Goal: Task Accomplishment & Management: Manage account settings

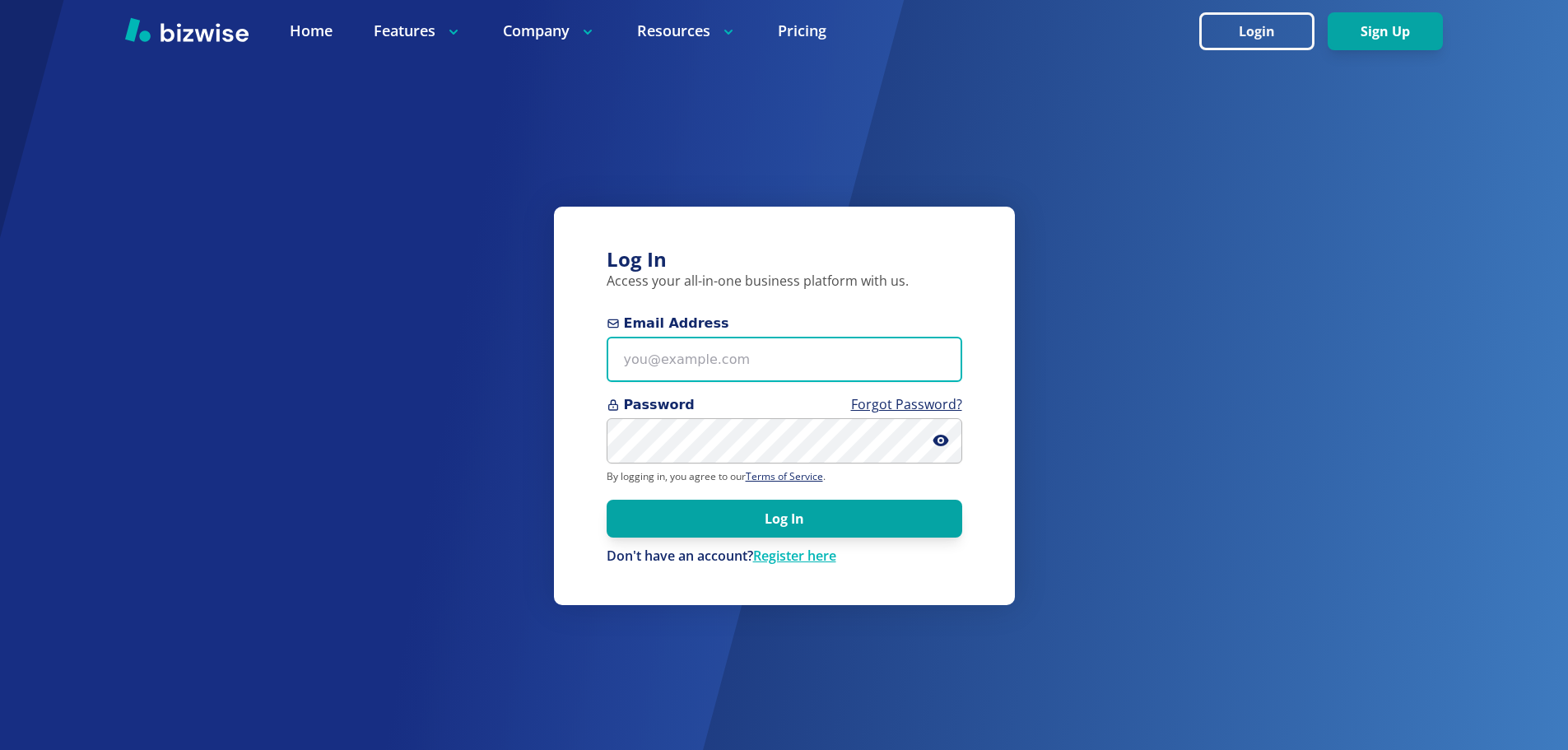
click at [743, 361] on input "Email Address" at bounding box center [784, 359] width 355 height 45
type input "ryanpaullucero@gmail.com"
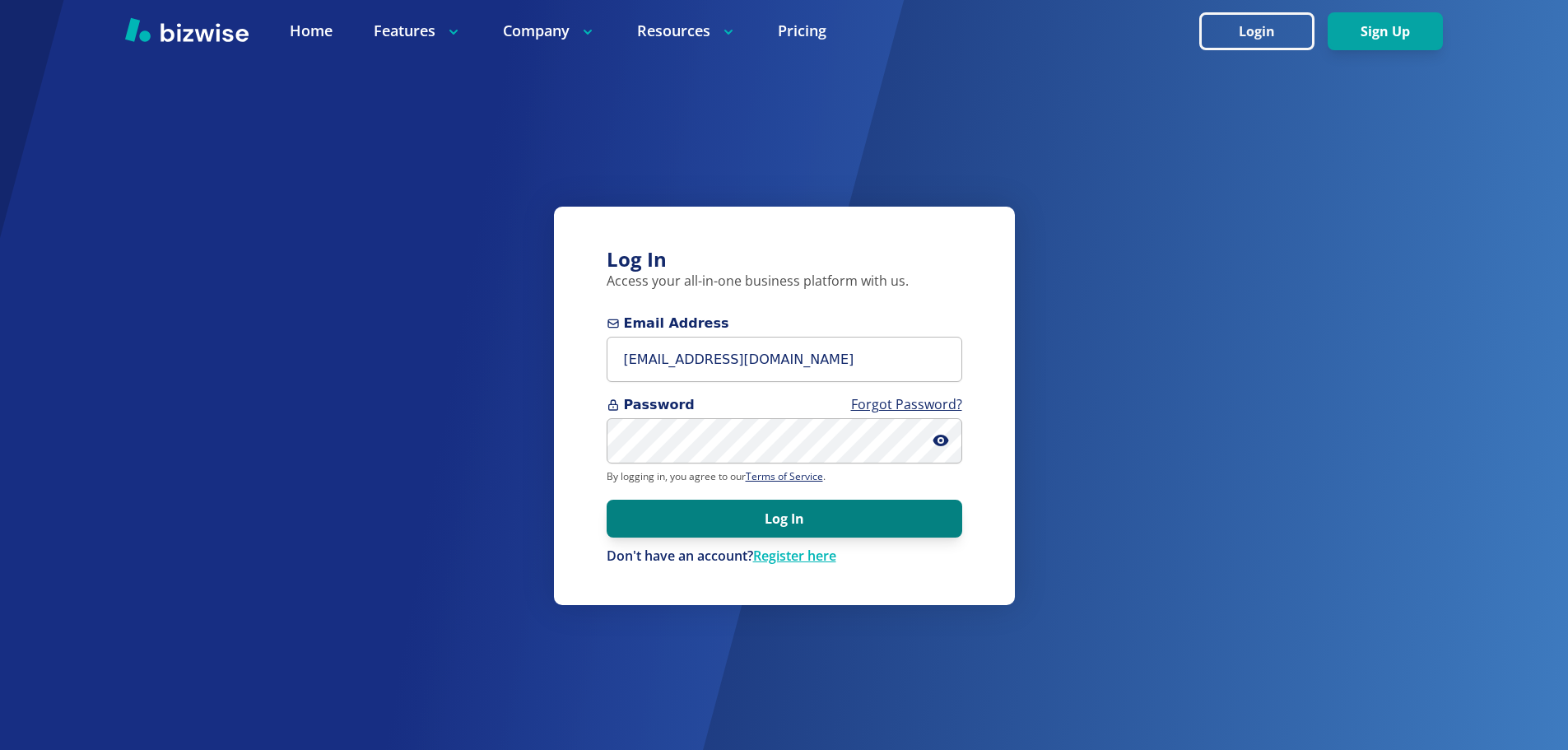
click at [714, 499] on button "Log In" at bounding box center [784, 518] width 355 height 38
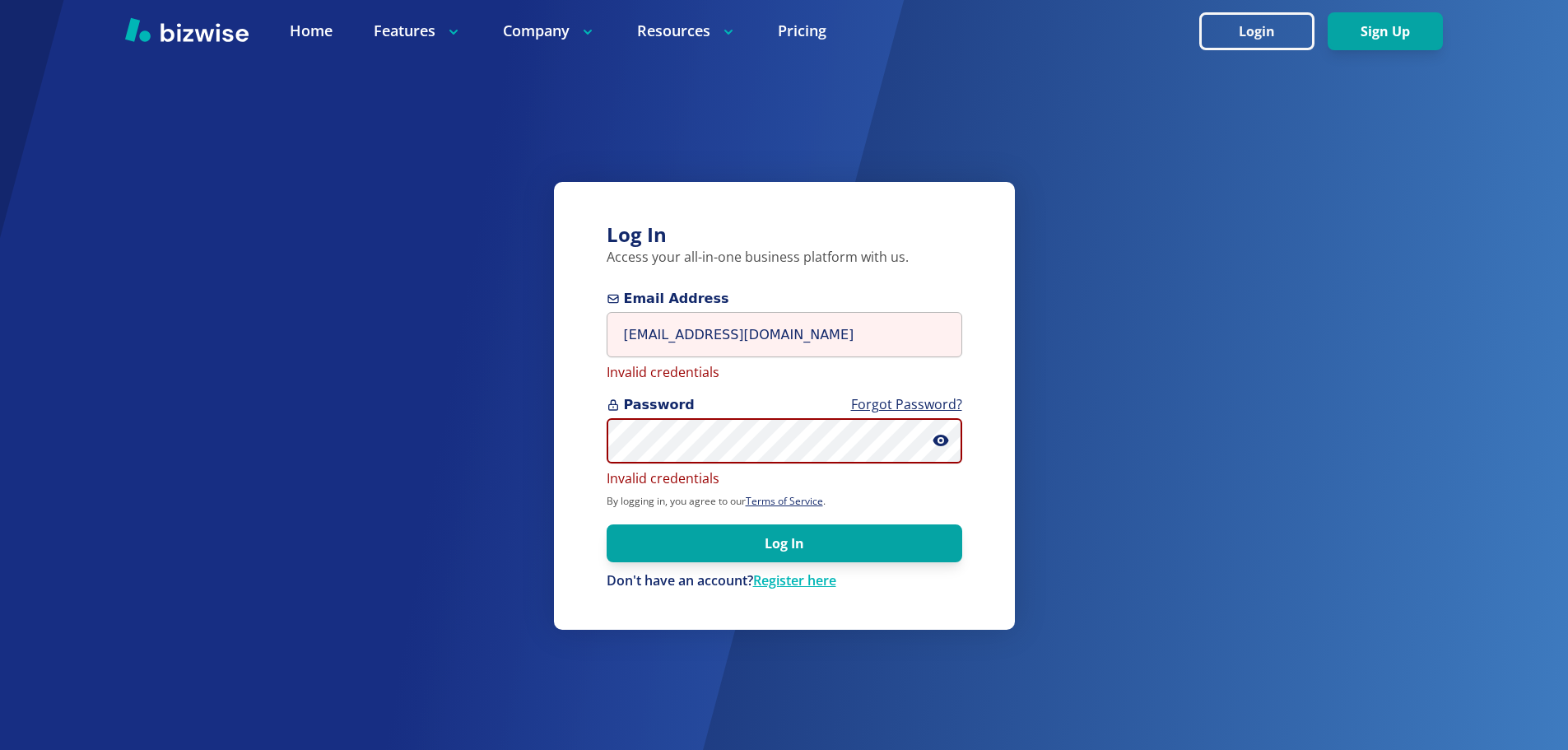
click at [498, 439] on div "Log In Access your all-in-one business platform with us. Email Address ryanpaul…" at bounding box center [784, 375] width 1568 height 750
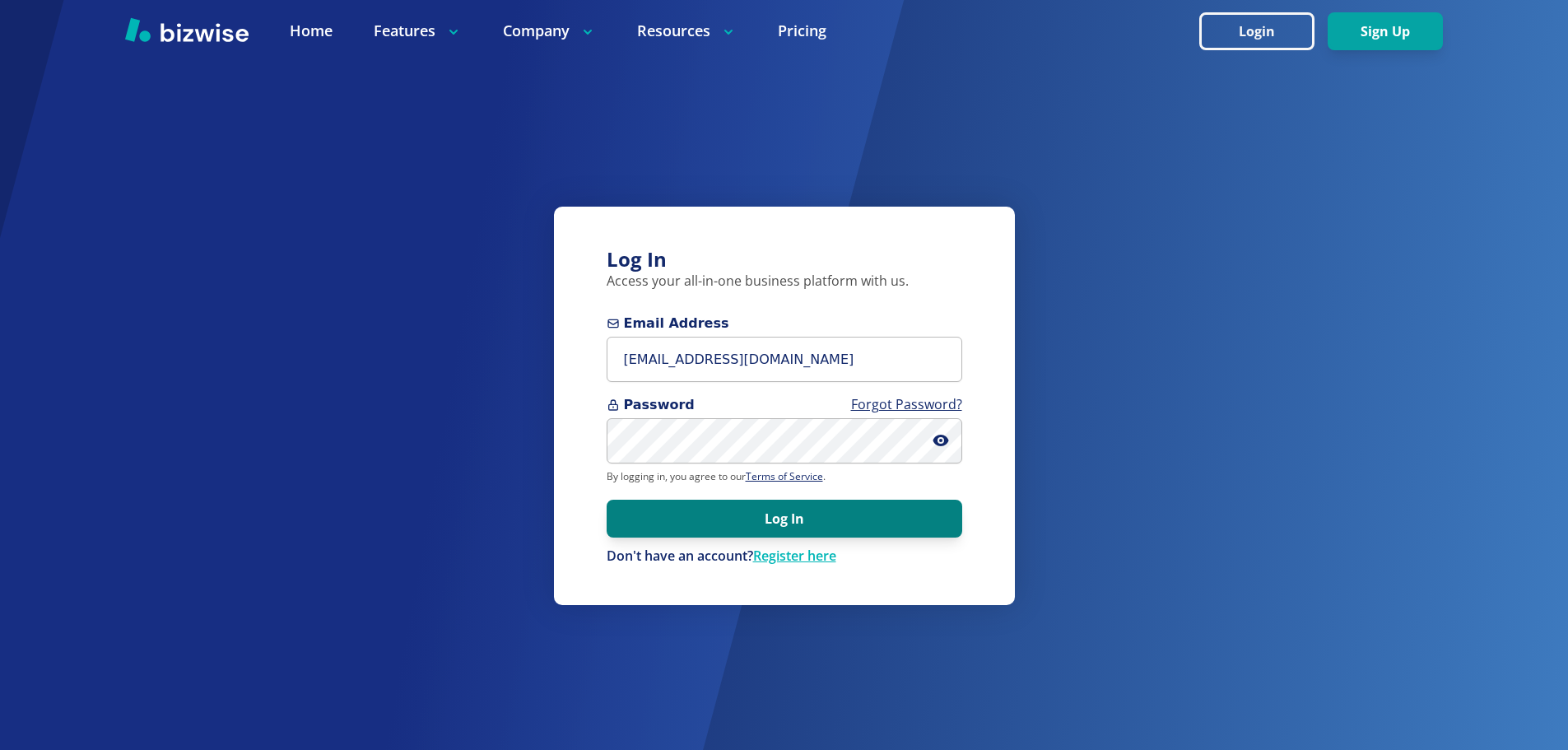
click at [734, 517] on button "Log In" at bounding box center [784, 518] width 355 height 38
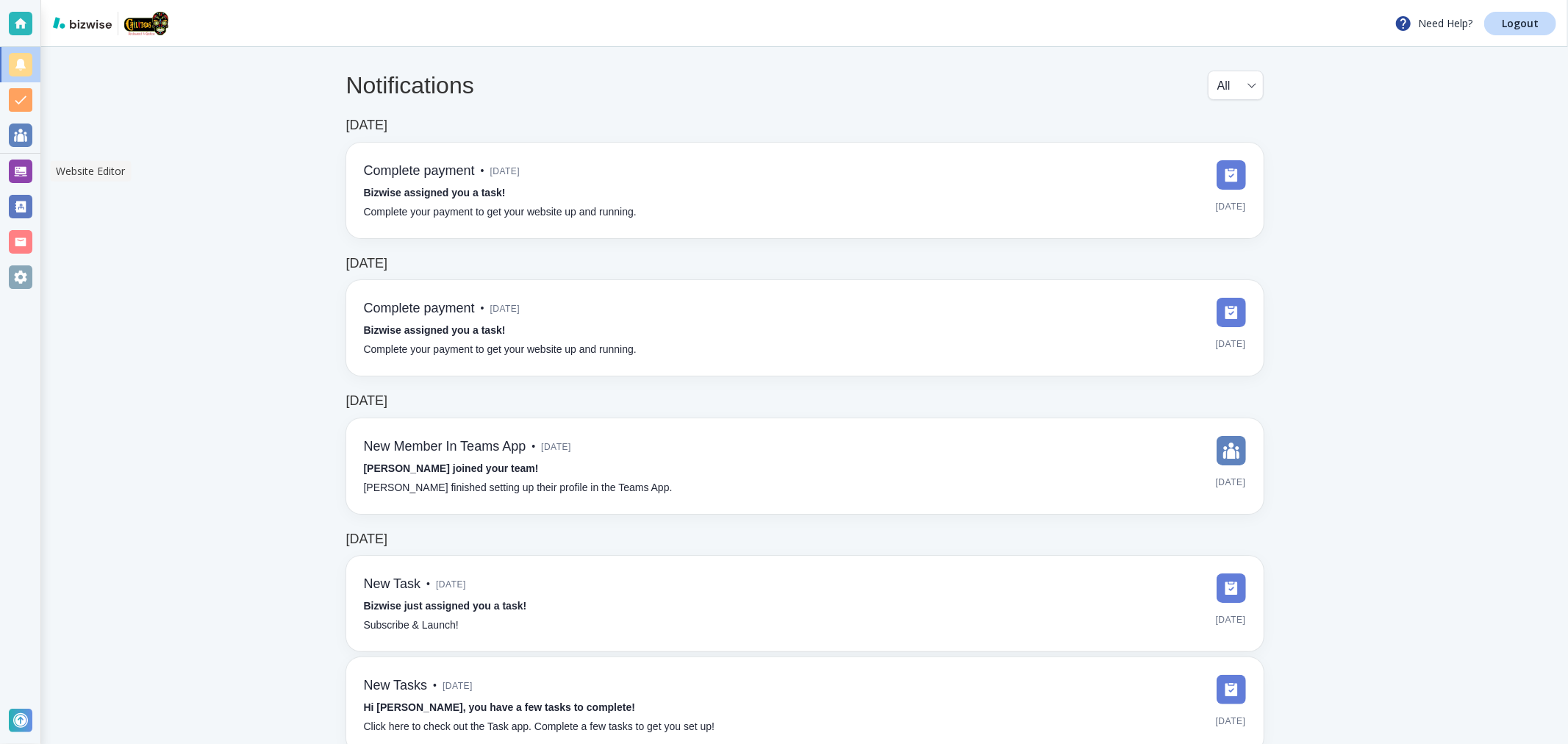
click at [26, 179] on div at bounding box center [20, 171] width 23 height 23
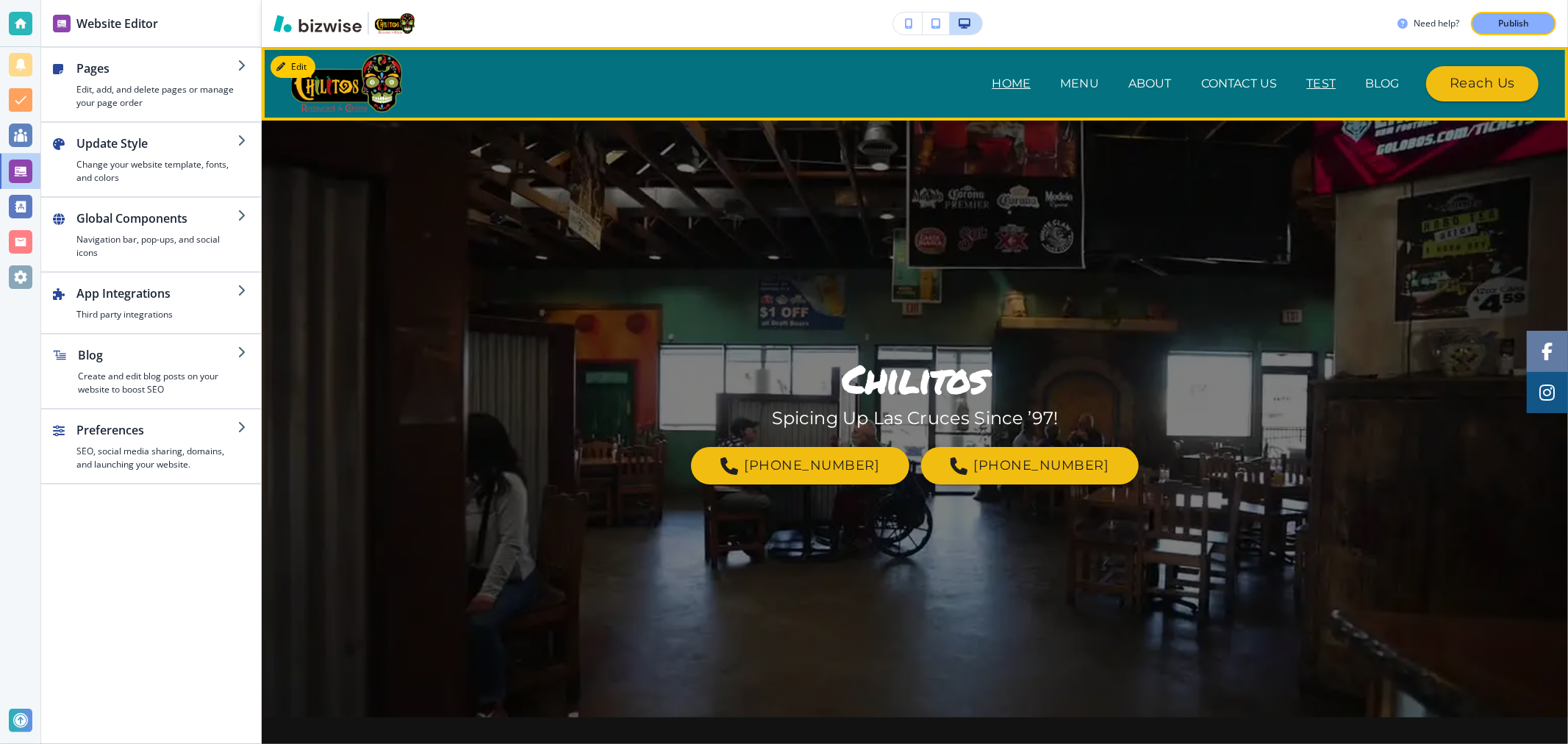
click at [1310, 82] on p "test" at bounding box center [1322, 84] width 29 height 18
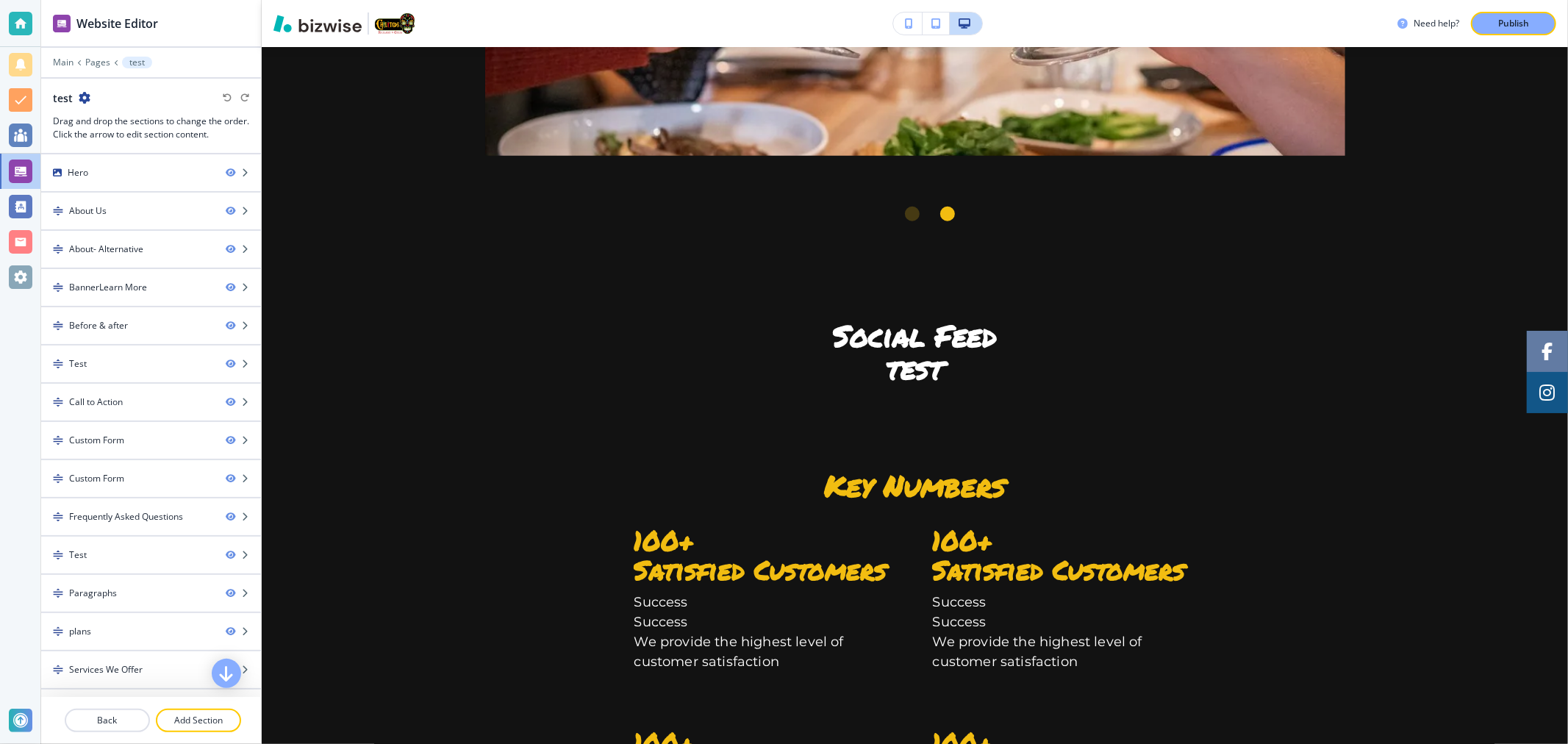
scroll to position [5718, 0]
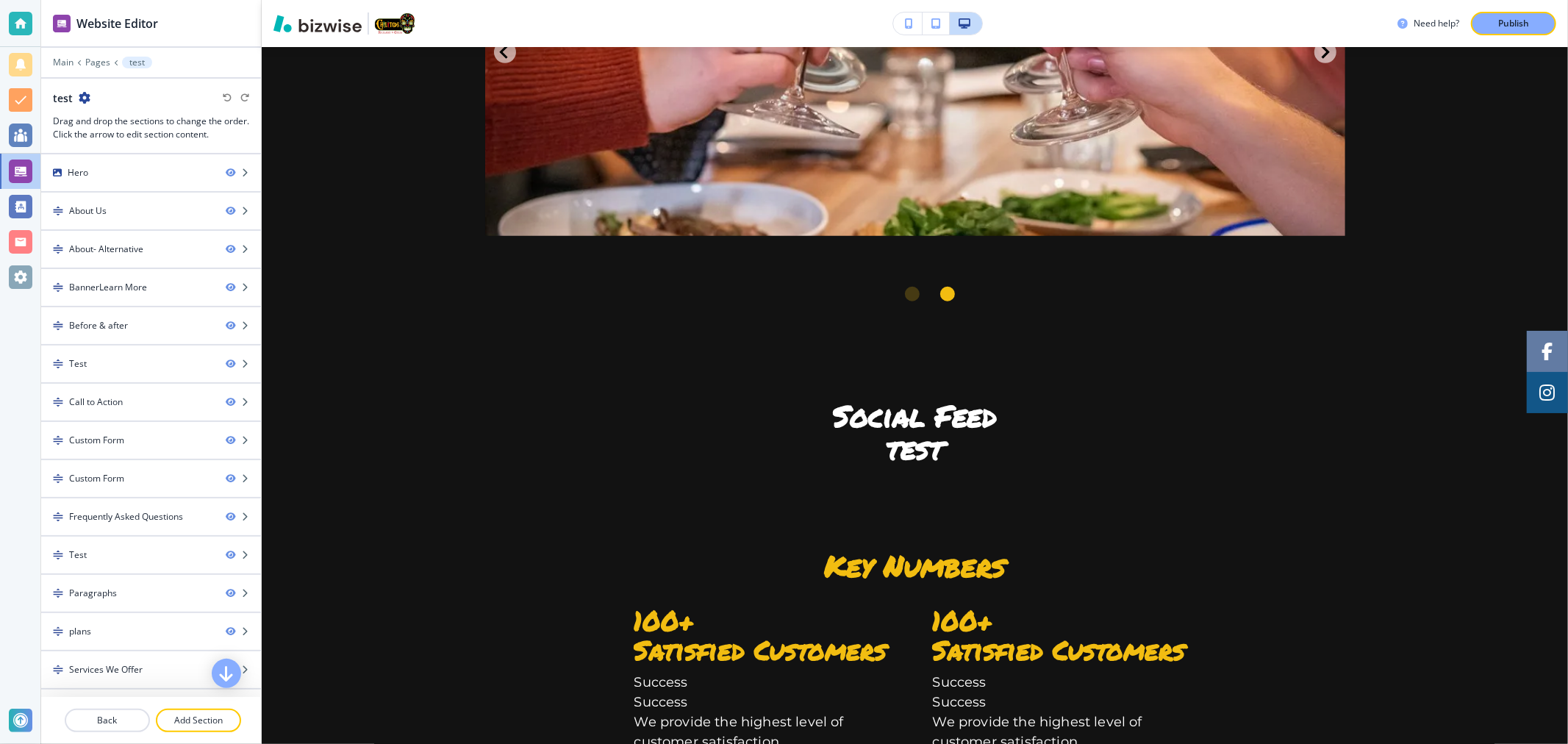
drag, startPoint x: 868, startPoint y: 456, endPoint x: 1023, endPoint y: 562, distance: 187.8
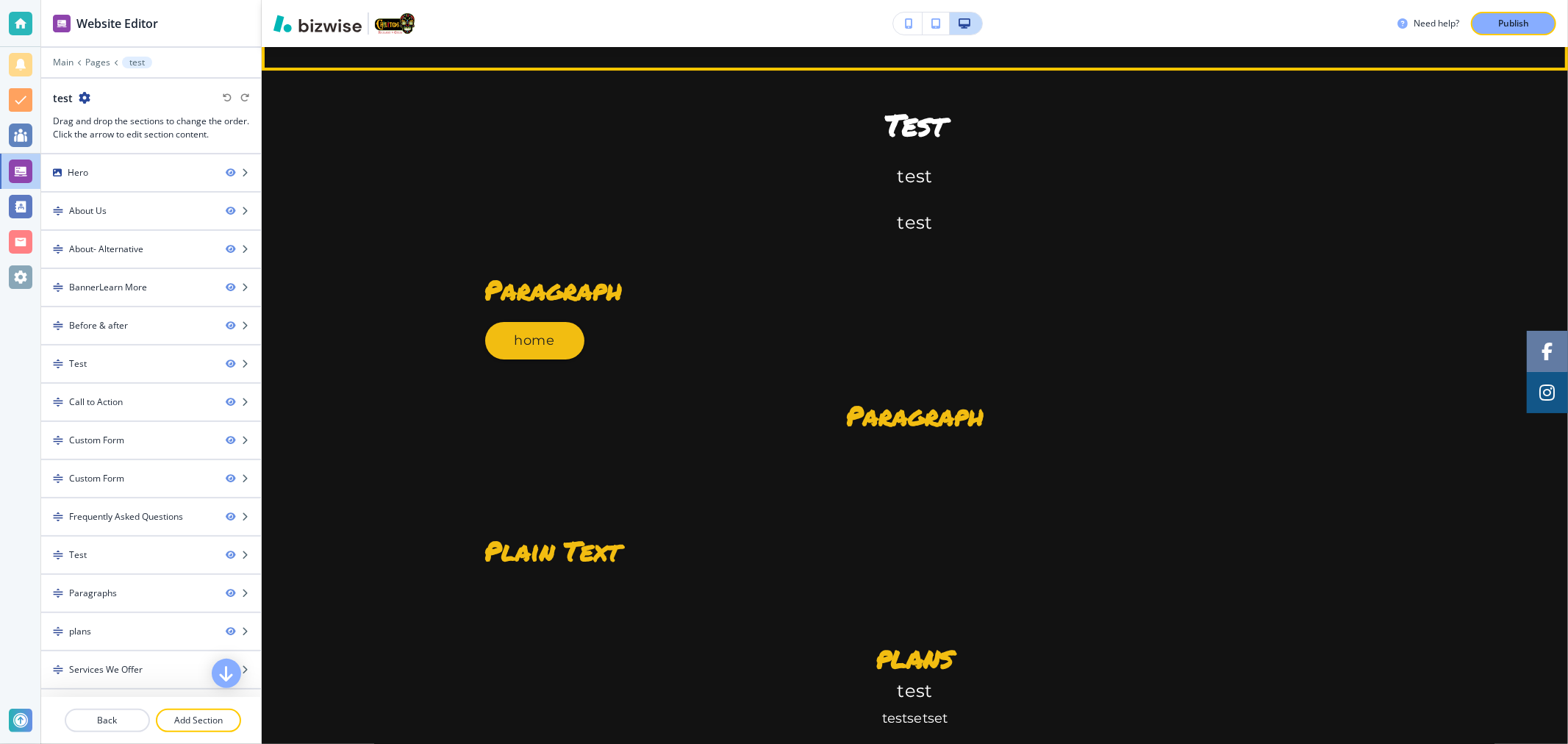
scroll to position [4901, 0]
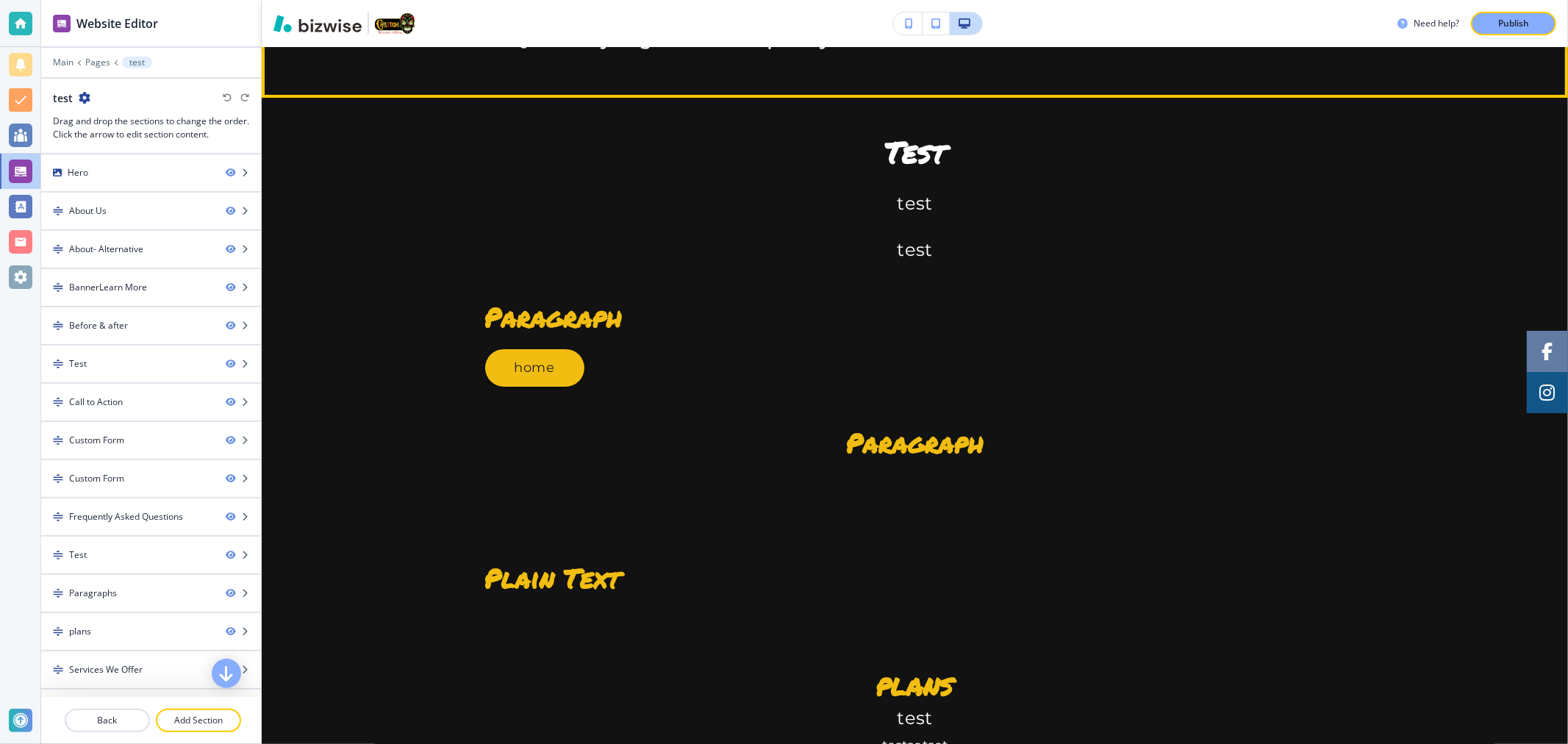
drag, startPoint x: 767, startPoint y: 612, endPoint x: 810, endPoint y: 584, distance: 51.3
click at [780, 51] on h6 "Question you get asked frequently" at bounding box center [672, 39] width 317 height 22
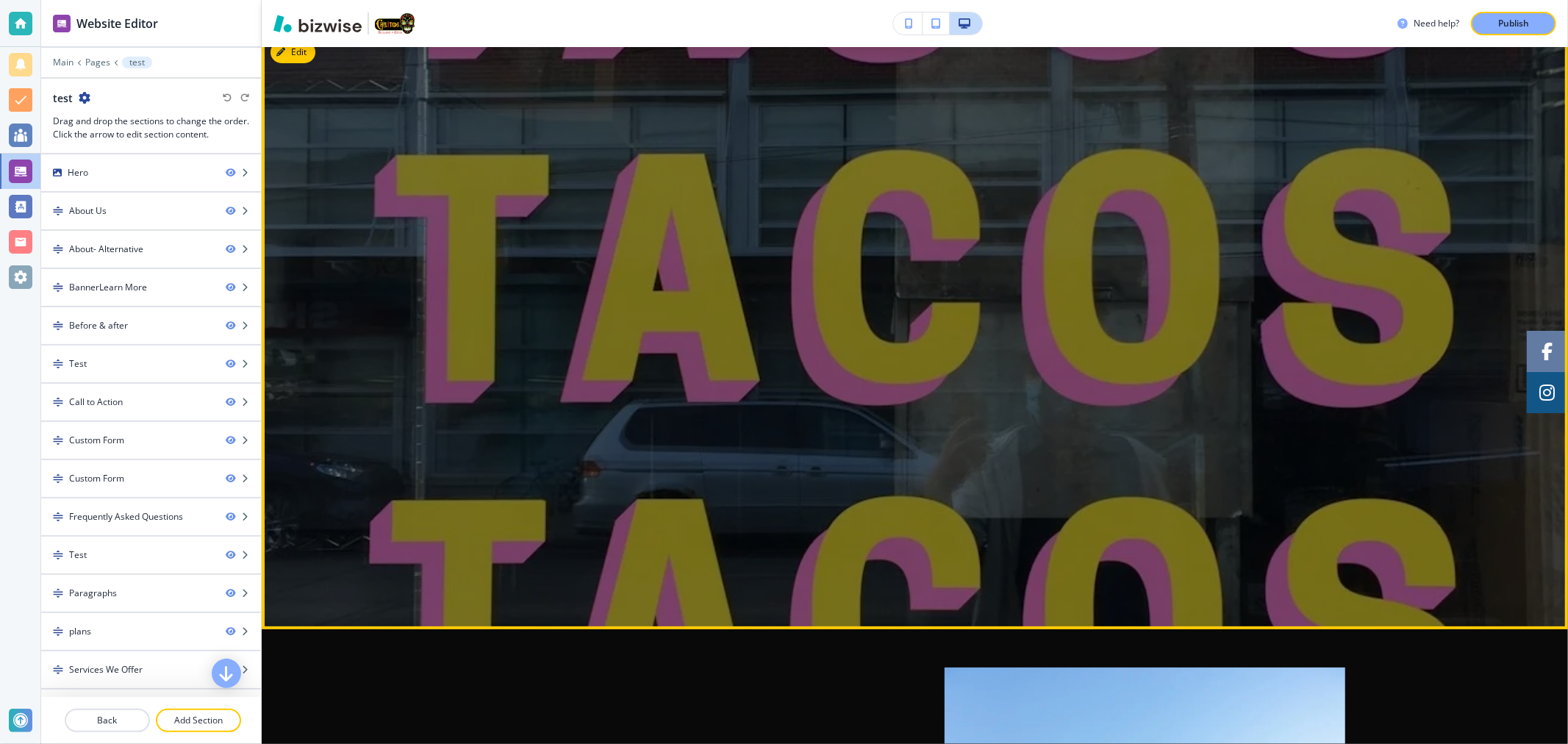
scroll to position [0, 0]
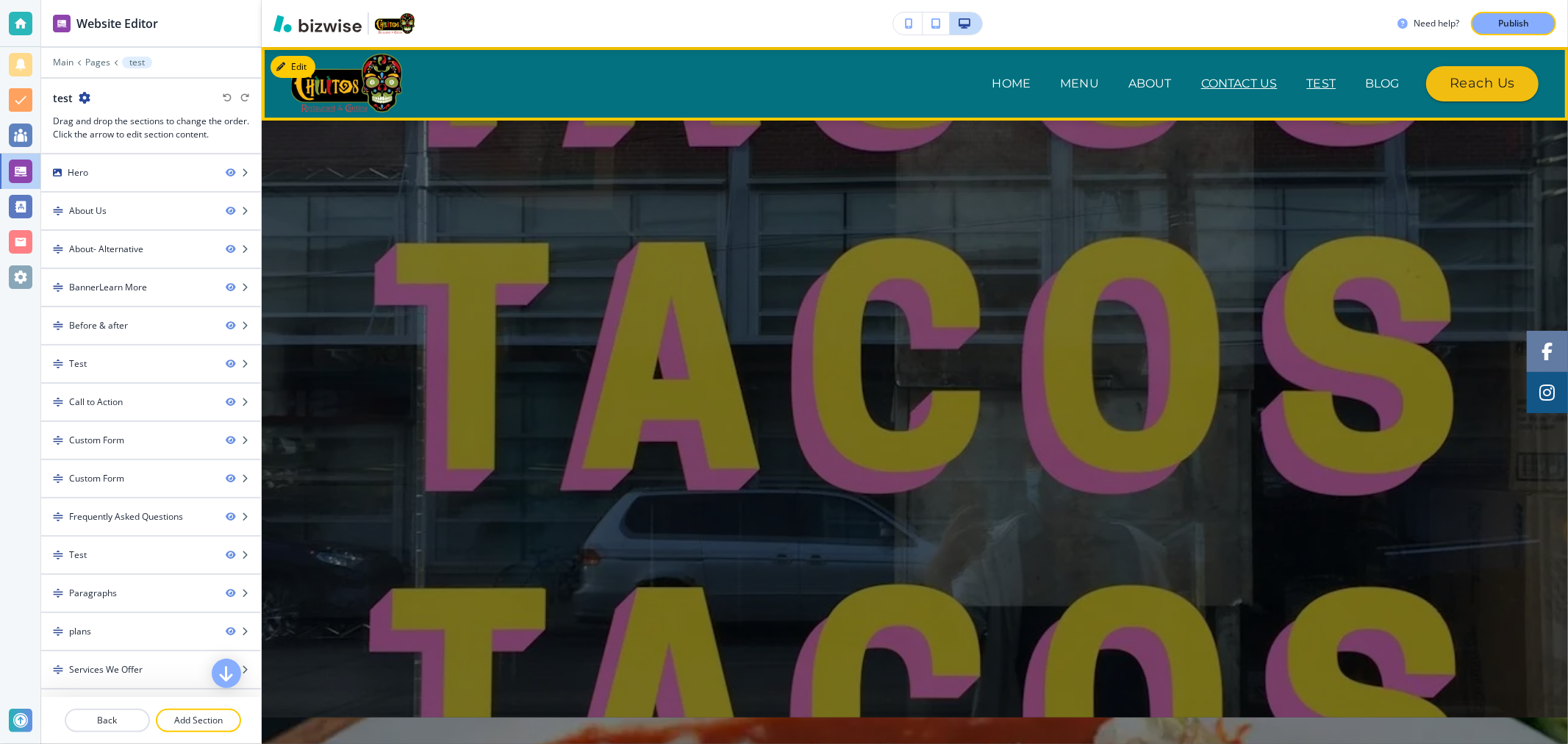
click at [1205, 84] on p "Contact Us" at bounding box center [1239, 84] width 77 height 18
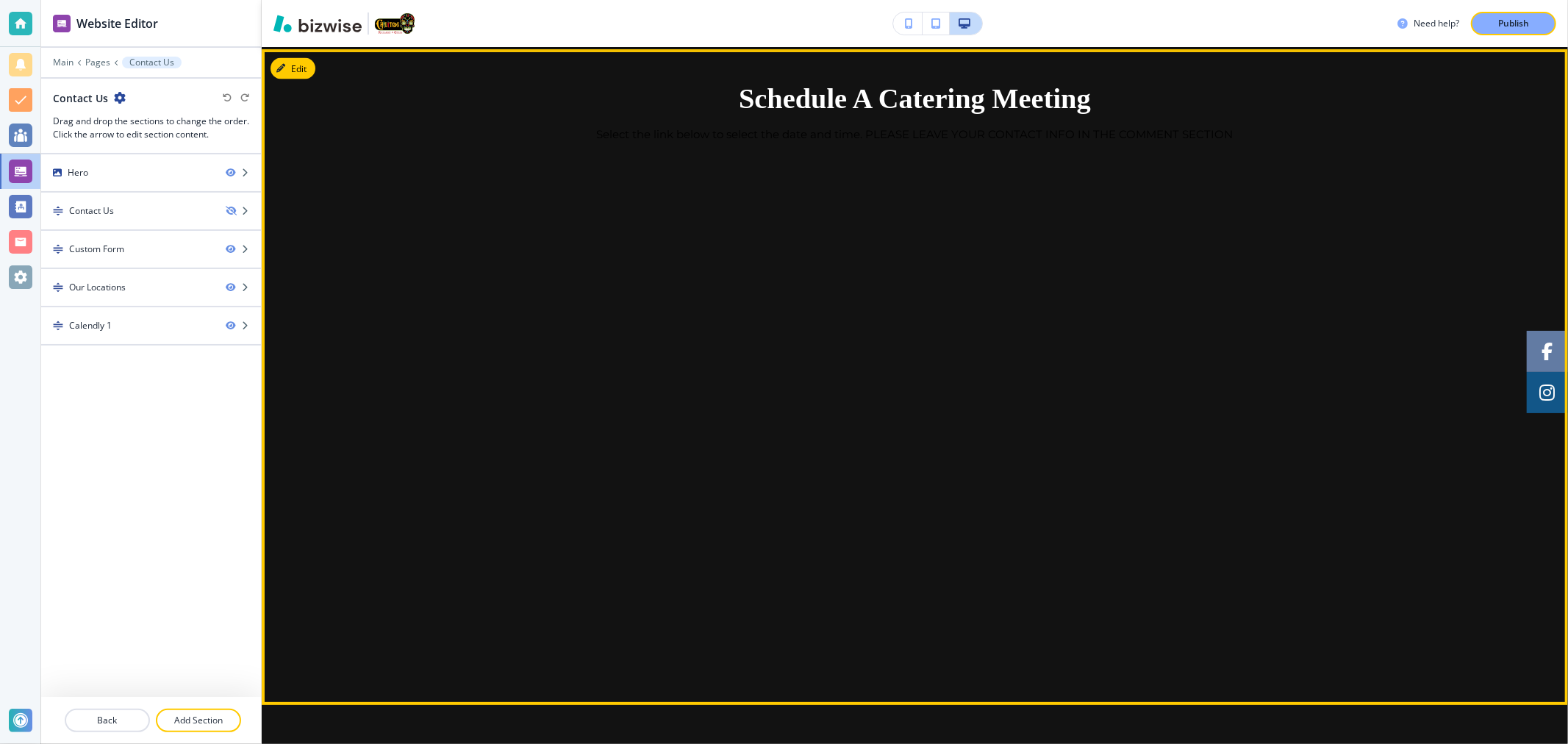
scroll to position [1876, 0]
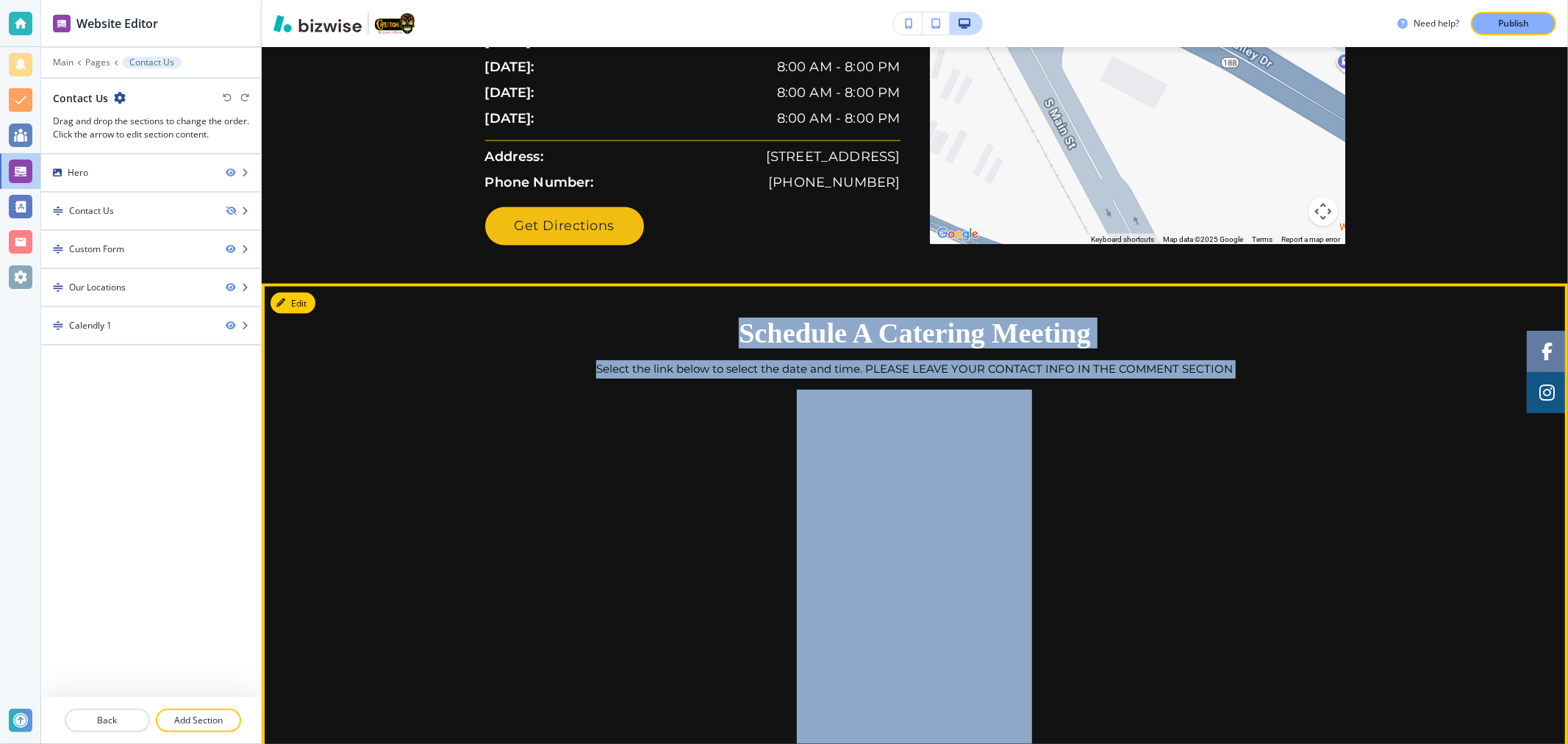
drag, startPoint x: 733, startPoint y: 326, endPoint x: 1136, endPoint y: 660, distance: 523.4
click at [1136, 660] on div "Schedule A Catering Meeting Select the link below to select the date and time. …" at bounding box center [916, 612] width 941 height 586
click at [1138, 600] on div at bounding box center [916, 646] width 941 height 515
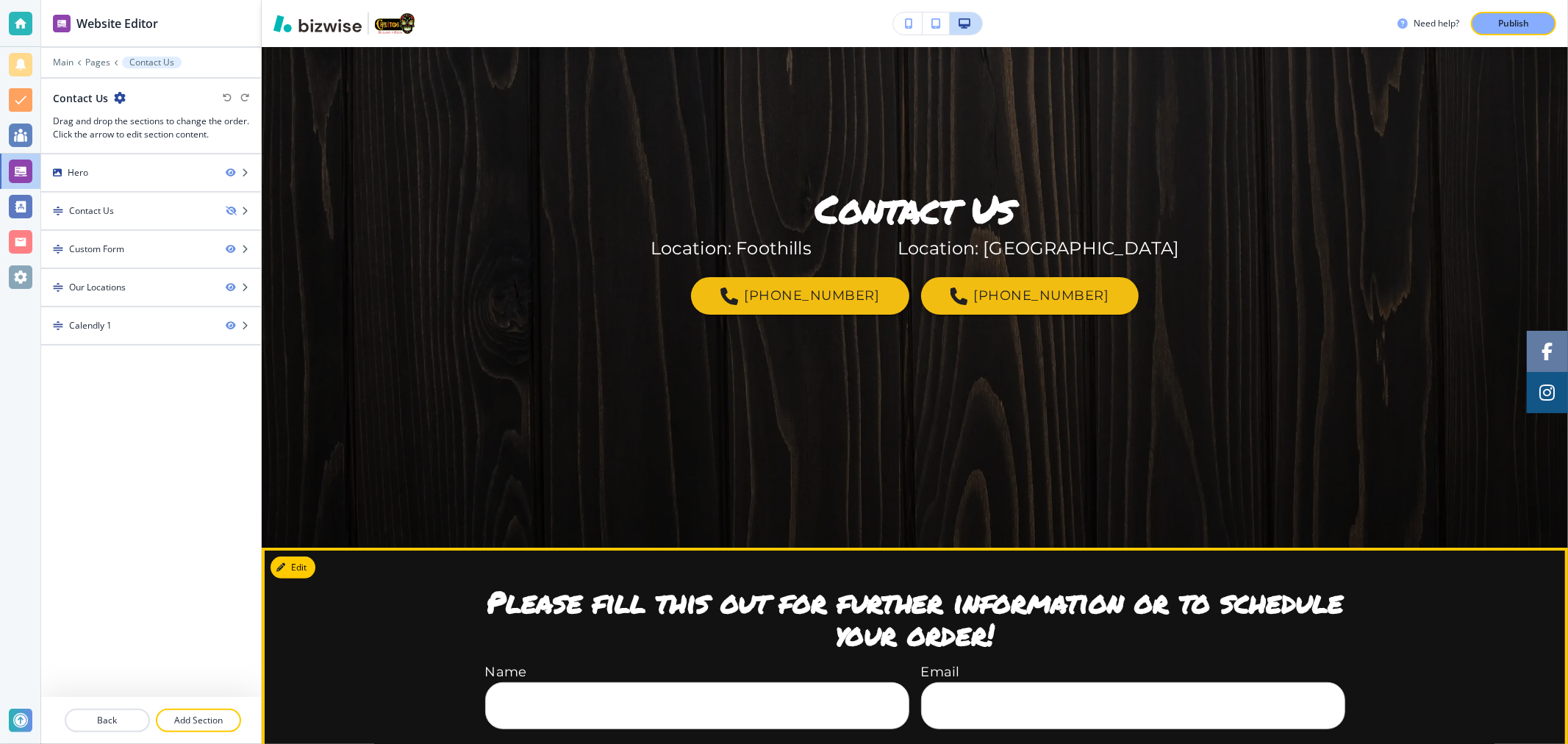
scroll to position [0, 0]
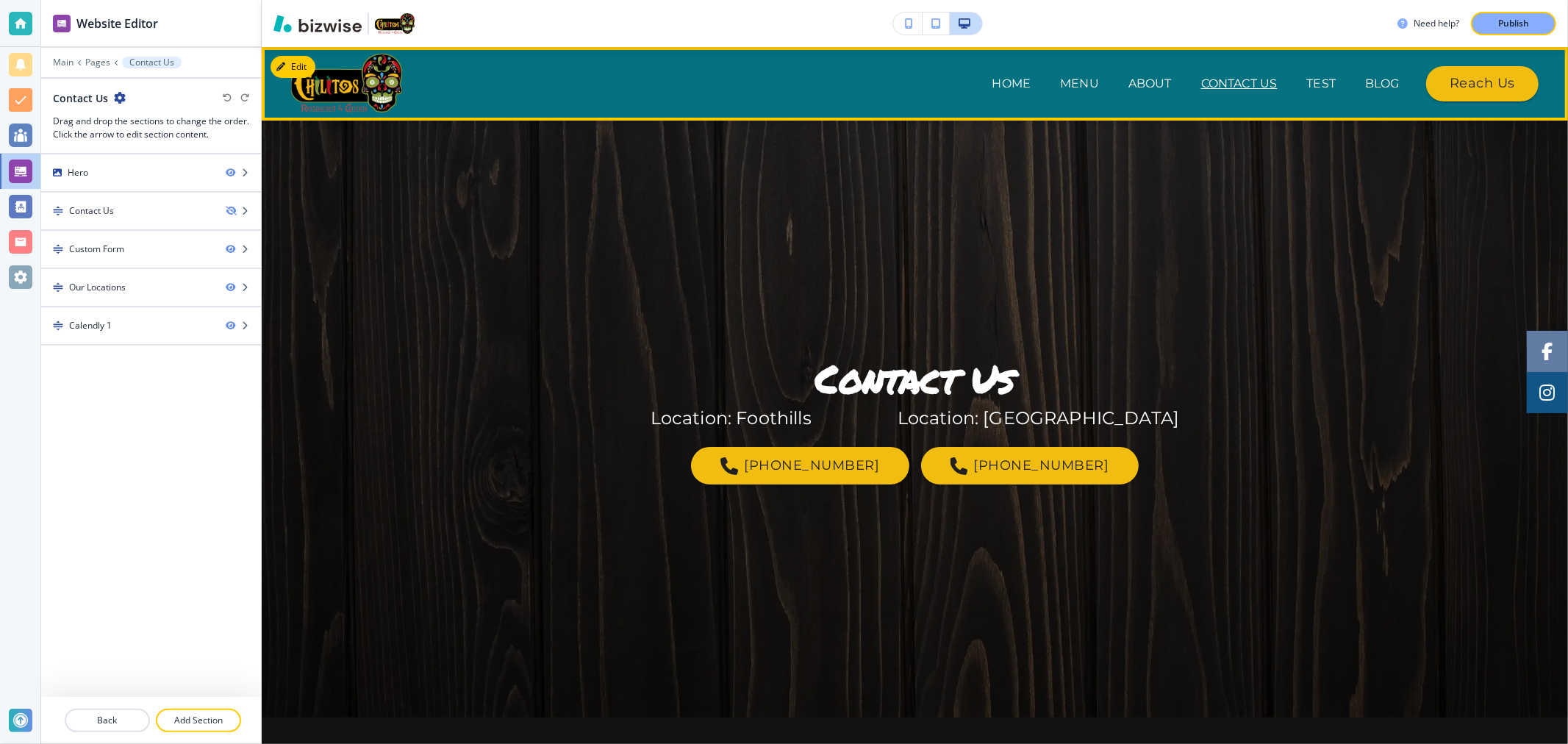
click at [1131, 72] on span "About" at bounding box center [1150, 84] width 73 height 59
click at [1128, 83] on p "About" at bounding box center [1150, 84] width 43 height 18
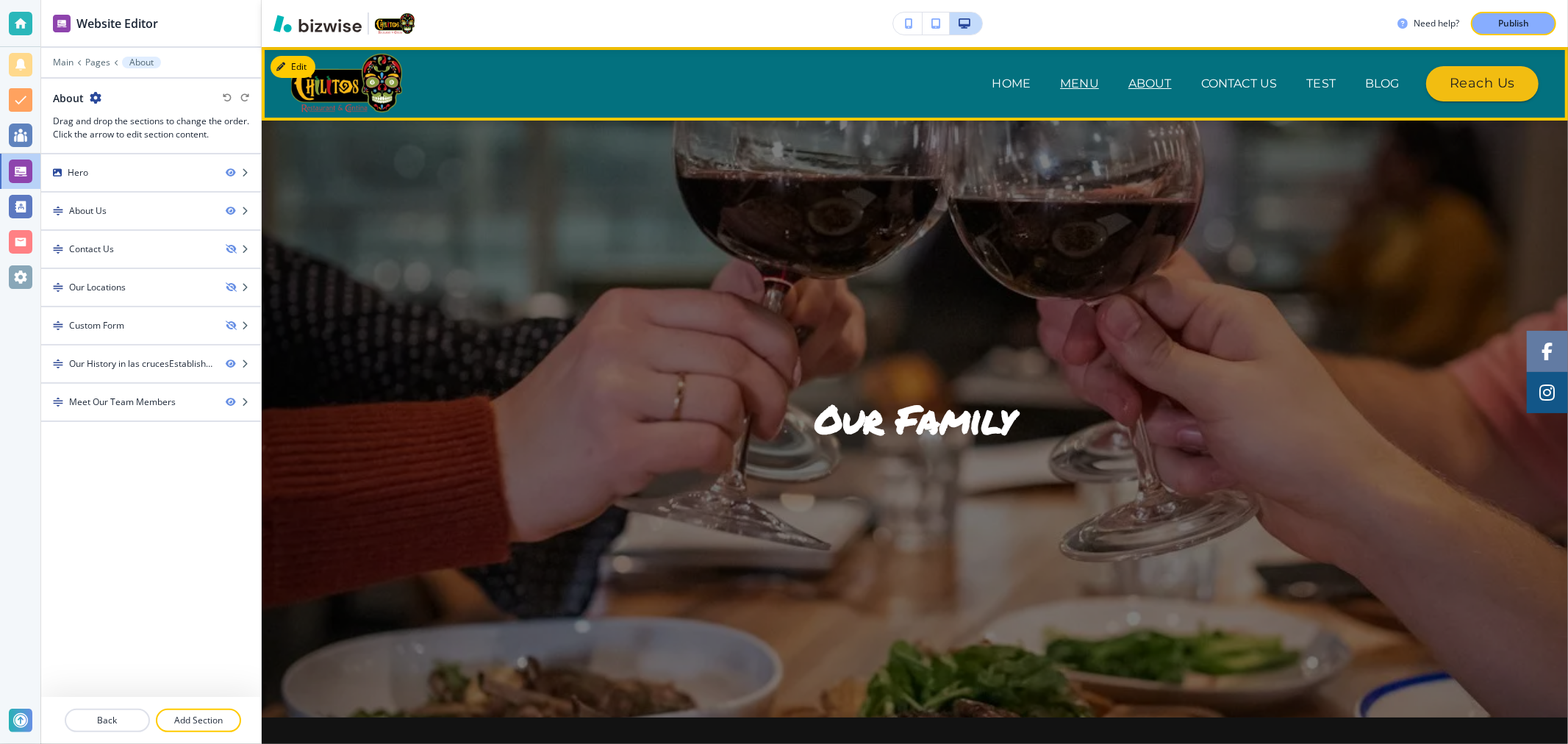
click at [1069, 90] on p "Menu" at bounding box center [1079, 84] width 39 height 18
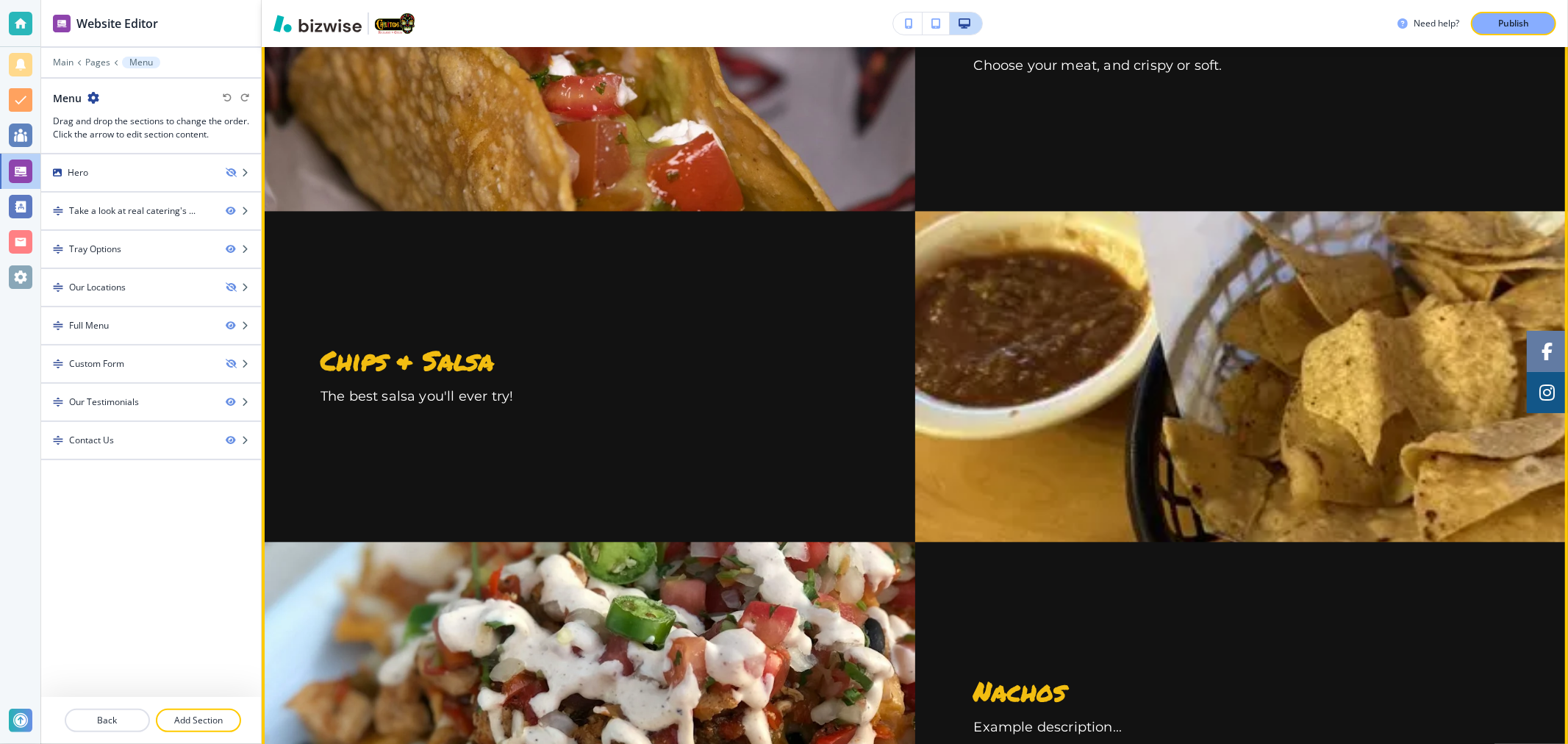
scroll to position [2679, 0]
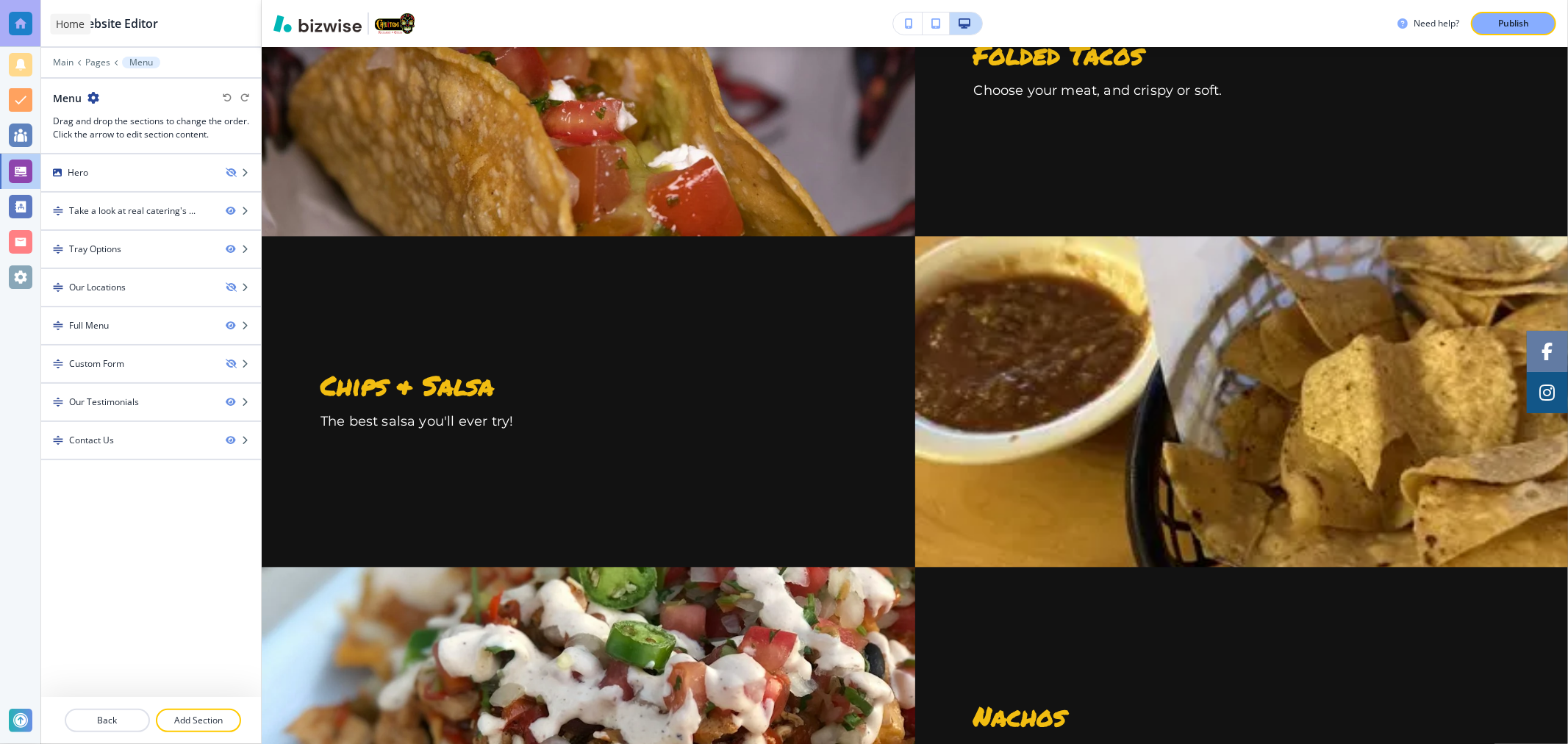
click at [26, 23] on div at bounding box center [20, 23] width 23 height 23
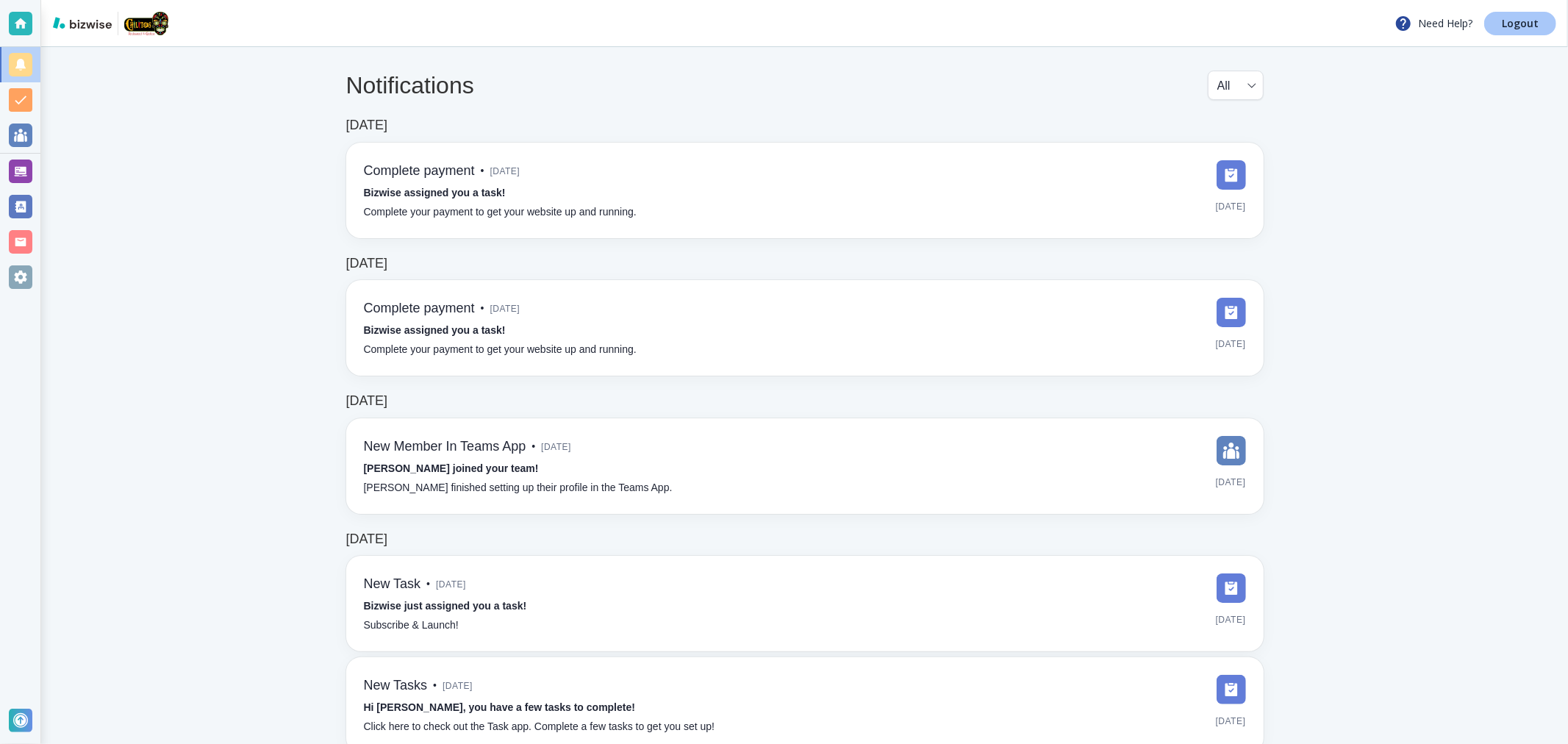
click at [1514, 20] on p "Logout" at bounding box center [1519, 23] width 36 height 10
